Goal: Task Accomplishment & Management: Manage account settings

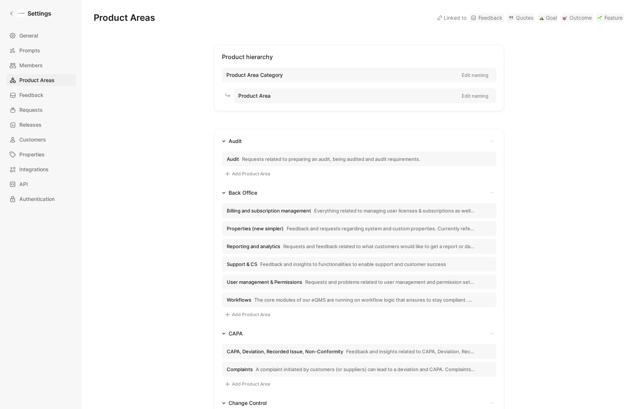
click at [325, 158] on span "Requests related to preparing an audit, being audited and audit requirements." at bounding box center [331, 159] width 178 height 7
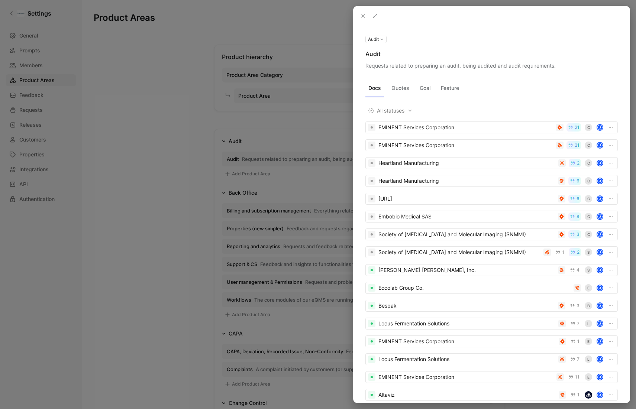
click at [407, 92] on button "Quotes" at bounding box center [400, 88] width 24 height 12
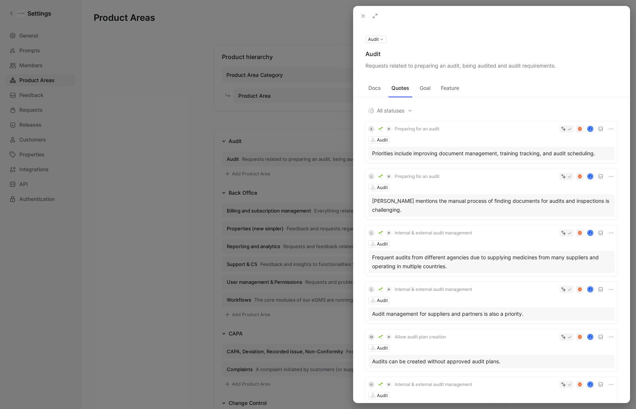
click at [432, 88] on button "Goal" at bounding box center [425, 88] width 17 height 12
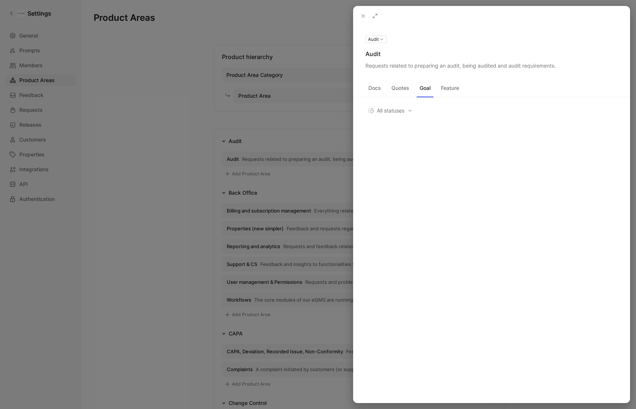
click at [448, 88] on button "Feature" at bounding box center [450, 88] width 24 height 12
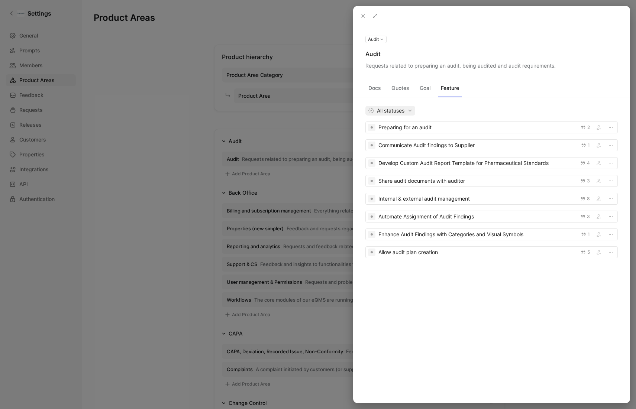
click at [404, 113] on span "All statuses" at bounding box center [390, 110] width 45 height 9
click at [364, 14] on icon at bounding box center [363, 16] width 6 height 6
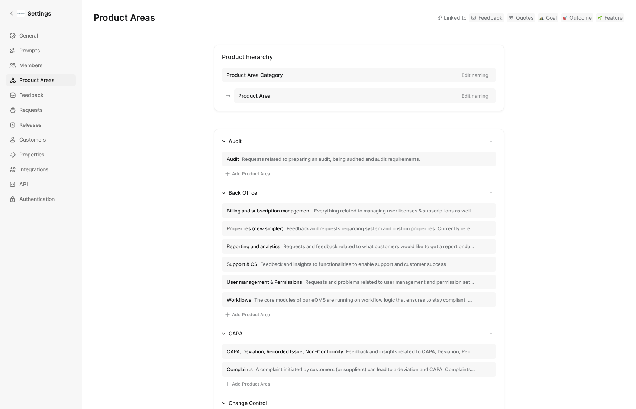
click at [242, 174] on button "Add Product Area" at bounding box center [247, 174] width 51 height 9
click at [164, 160] on div at bounding box center [318, 204] width 636 height 409
click at [38, 46] on span "Prompts" at bounding box center [29, 50] width 21 height 9
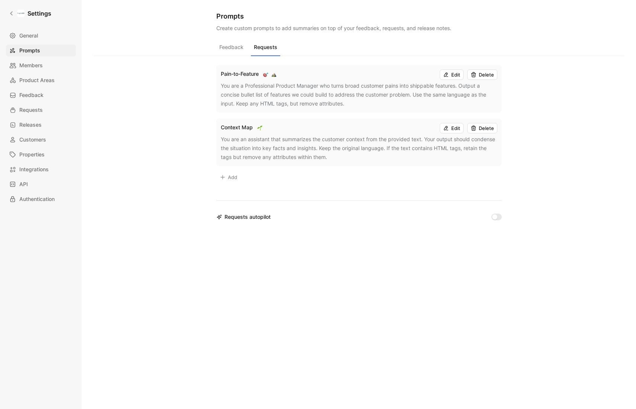
click at [262, 49] on button "Requests" at bounding box center [265, 49] width 29 height 14
click at [36, 110] on span "Requests" at bounding box center [30, 110] width 23 height 9
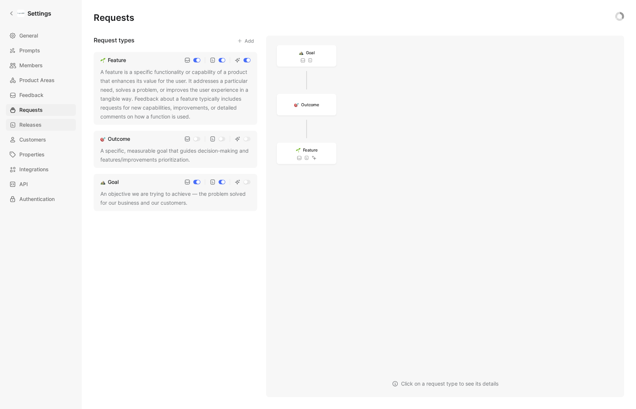
click at [37, 127] on span "Releases" at bounding box center [30, 124] width 22 height 9
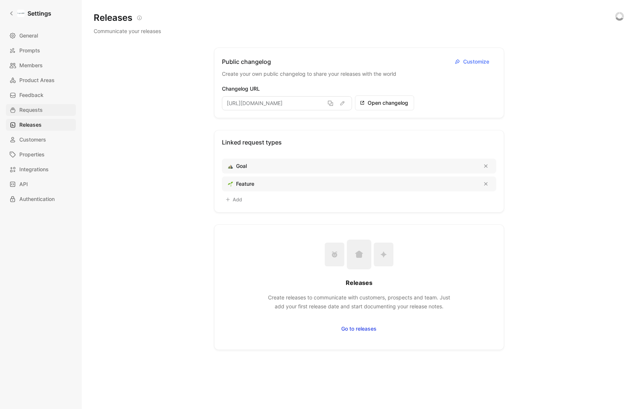
click at [35, 110] on span "Requests" at bounding box center [30, 110] width 23 height 9
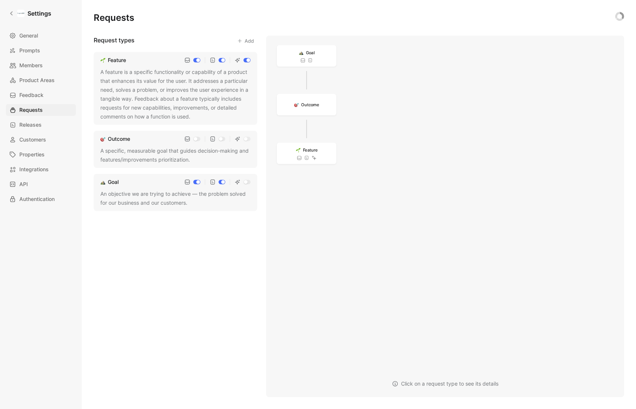
click at [117, 72] on div "A feature is a specific functionality or capability of a product that enhances …" at bounding box center [175, 95] width 150 height 54
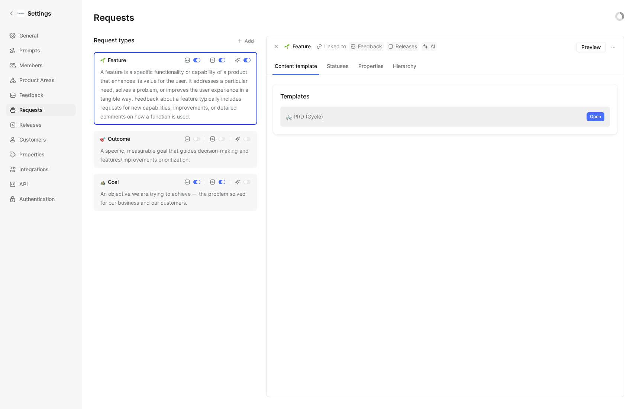
click at [343, 65] on button "Statuses" at bounding box center [337, 66] width 30 height 10
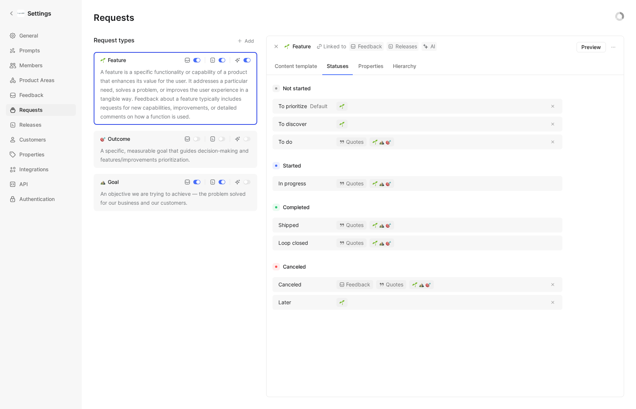
click at [372, 64] on button "Properties" at bounding box center [371, 66] width 30 height 10
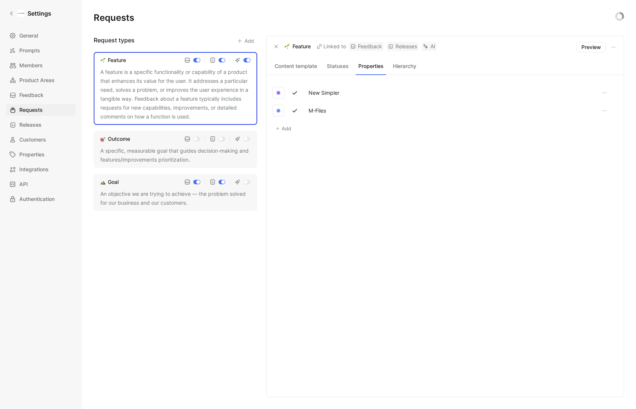
click at [412, 66] on button "Hierarchy" at bounding box center [404, 66] width 30 height 10
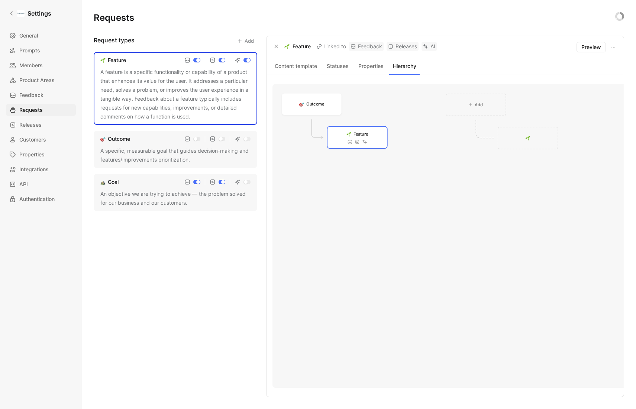
click at [285, 64] on button "Content template" at bounding box center [296, 66] width 47 height 10
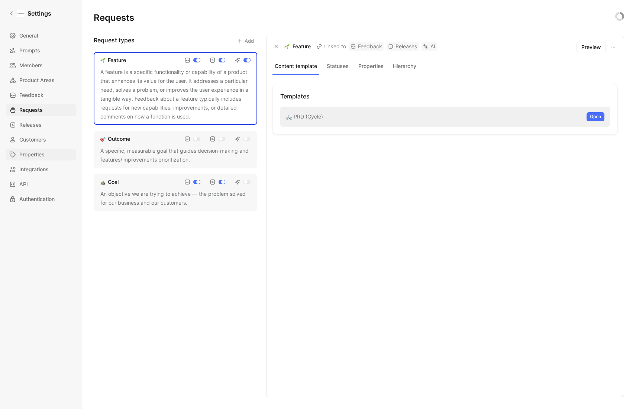
click at [36, 155] on span "Properties" at bounding box center [31, 154] width 25 height 9
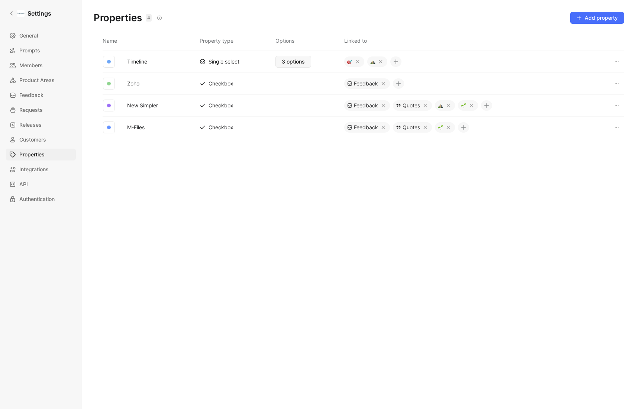
click at [296, 59] on span "3 options" at bounding box center [293, 61] width 23 height 9
click at [39, 172] on span "Integrations" at bounding box center [33, 169] width 29 height 9
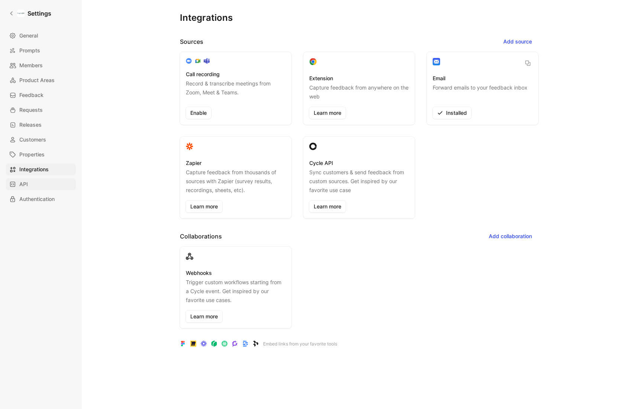
click at [30, 182] on link "API" at bounding box center [41, 184] width 70 height 12
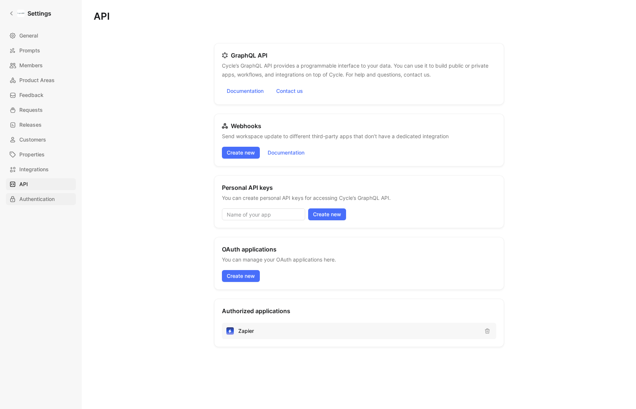
click at [30, 199] on span "Authentication" at bounding box center [36, 199] width 35 height 9
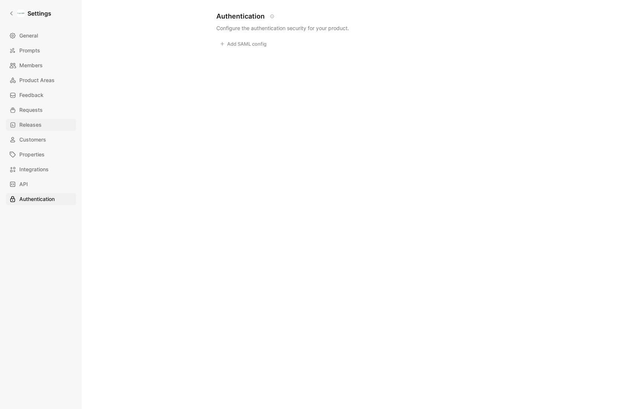
click at [41, 125] on span "Releases" at bounding box center [30, 124] width 22 height 9
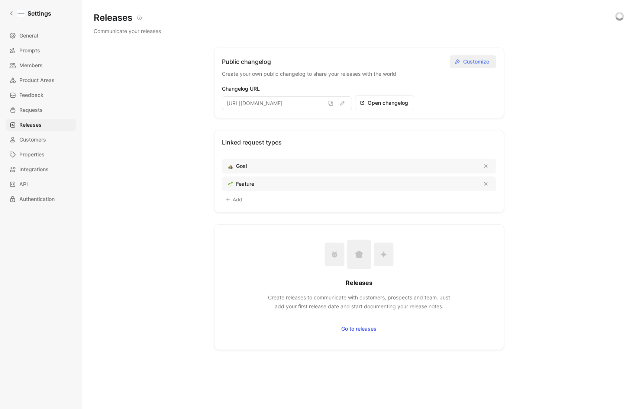
click at [465, 64] on span "Customize" at bounding box center [477, 61] width 28 height 9
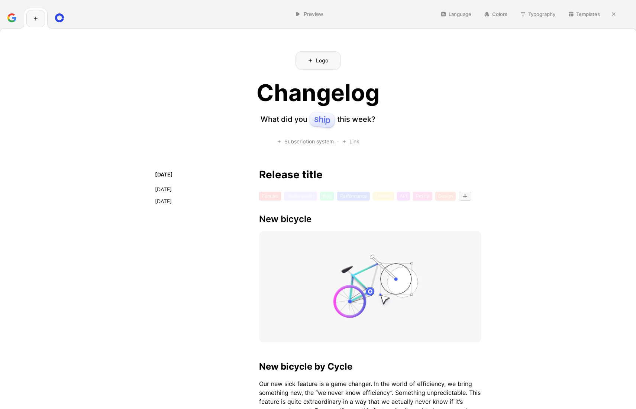
click at [614, 14] on icon "button" at bounding box center [613, 14] width 3 height 3
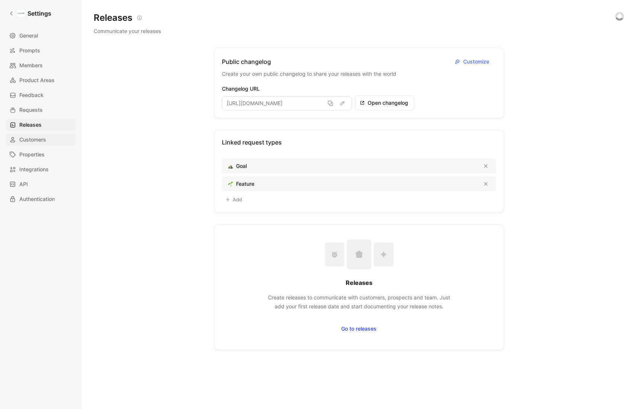
click at [40, 141] on span "Customers" at bounding box center [32, 139] width 27 height 9
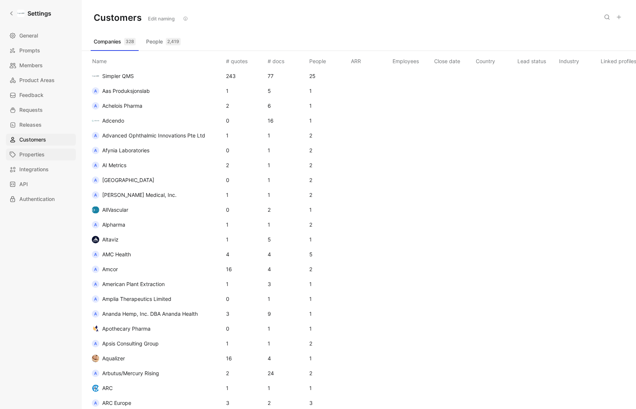
click at [32, 154] on span "Properties" at bounding box center [31, 154] width 25 height 9
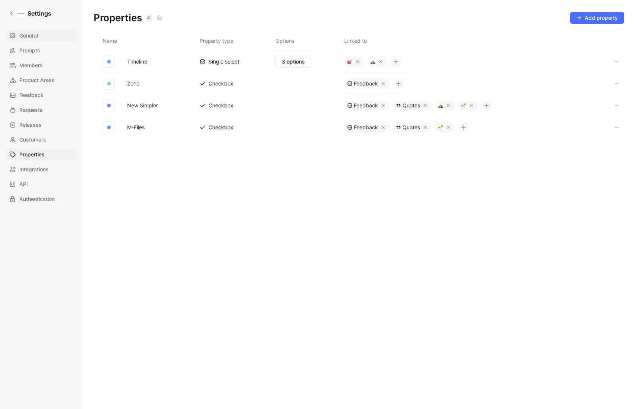
click at [26, 34] on span "General" at bounding box center [28, 35] width 19 height 9
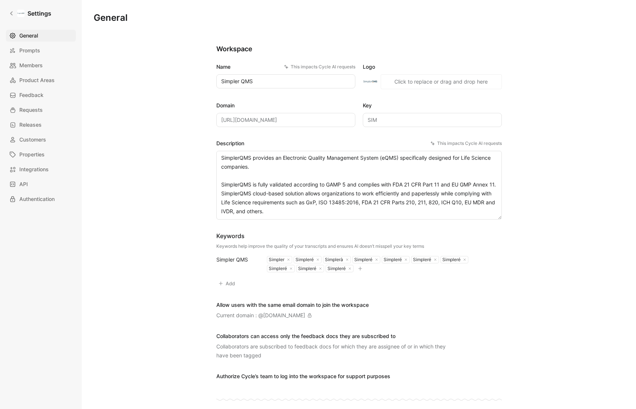
click at [34, 68] on span "Members" at bounding box center [30, 65] width 23 height 9
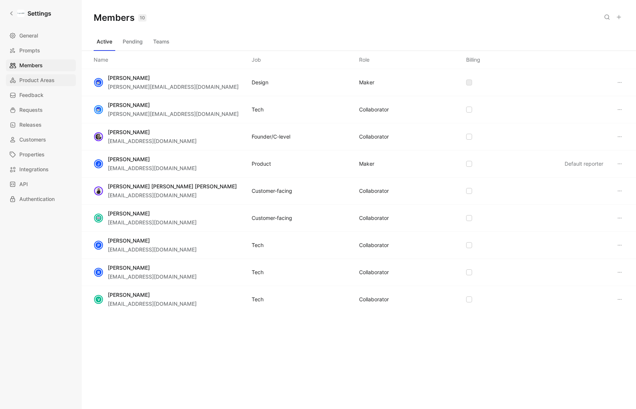
click at [33, 81] on span "Product Areas" at bounding box center [36, 80] width 35 height 9
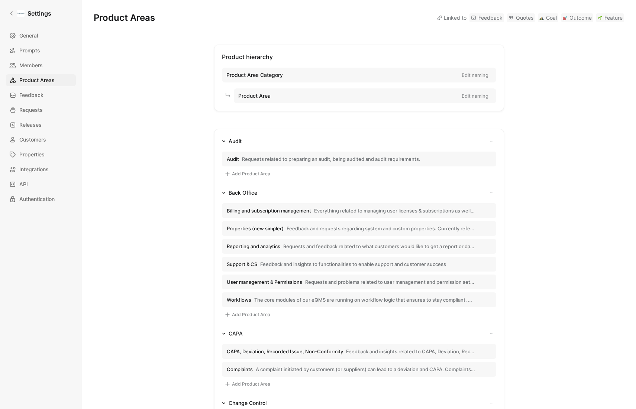
click at [239, 75] on span "Product Area Category" at bounding box center [254, 75] width 57 height 9
click at [479, 76] on button "Edit naming" at bounding box center [474, 75] width 33 height 10
click at [463, 74] on button "Cancel" at bounding box center [464, 75] width 20 height 9
click at [490, 142] on icon "button" at bounding box center [492, 141] width 4 height 4
click at [526, 162] on div at bounding box center [318, 204] width 636 height 409
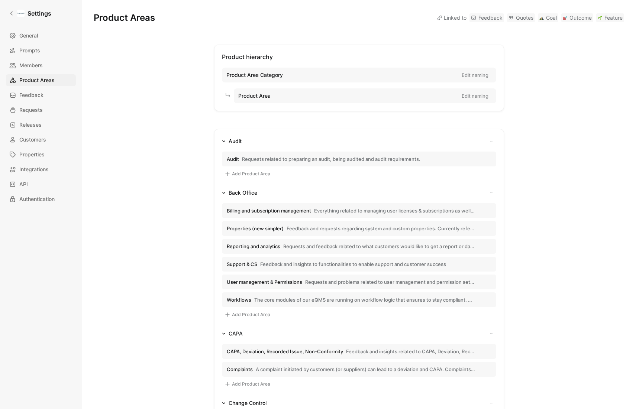
click at [386, 161] on span "Requests related to preparing an audit, being audited and audit requirements." at bounding box center [331, 159] width 178 height 7
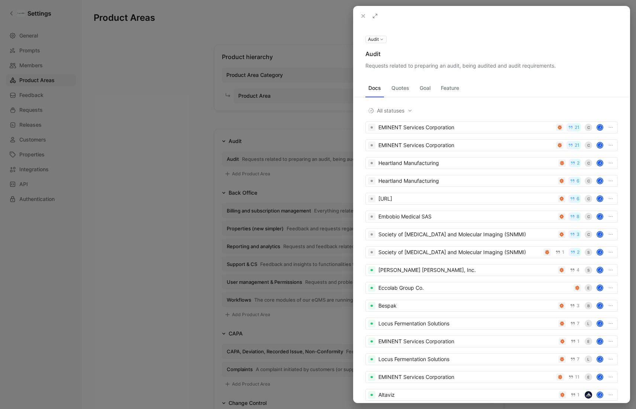
click at [146, 125] on div at bounding box center [318, 204] width 636 height 409
